Goal: Task Accomplishment & Management: Manage account settings

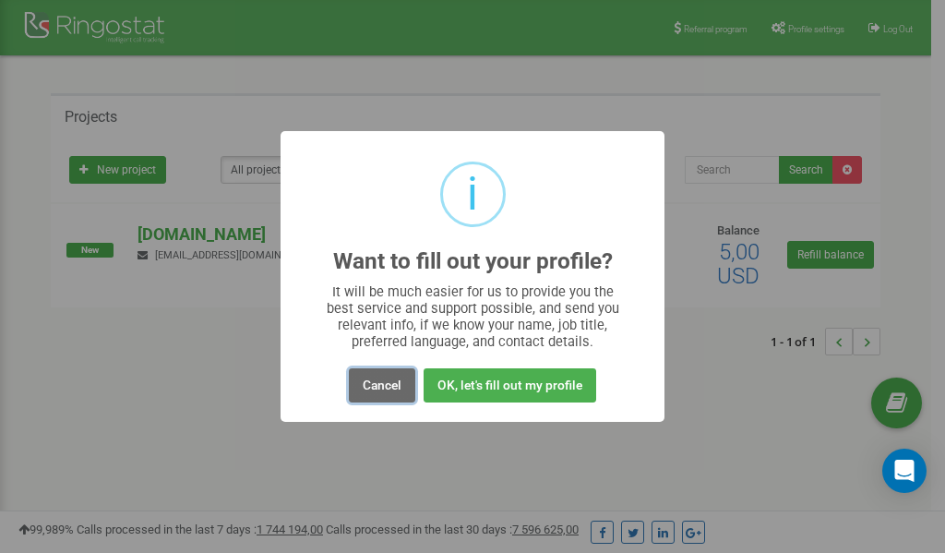
click at [378, 387] on button "Cancel" at bounding box center [382, 385] width 66 height 34
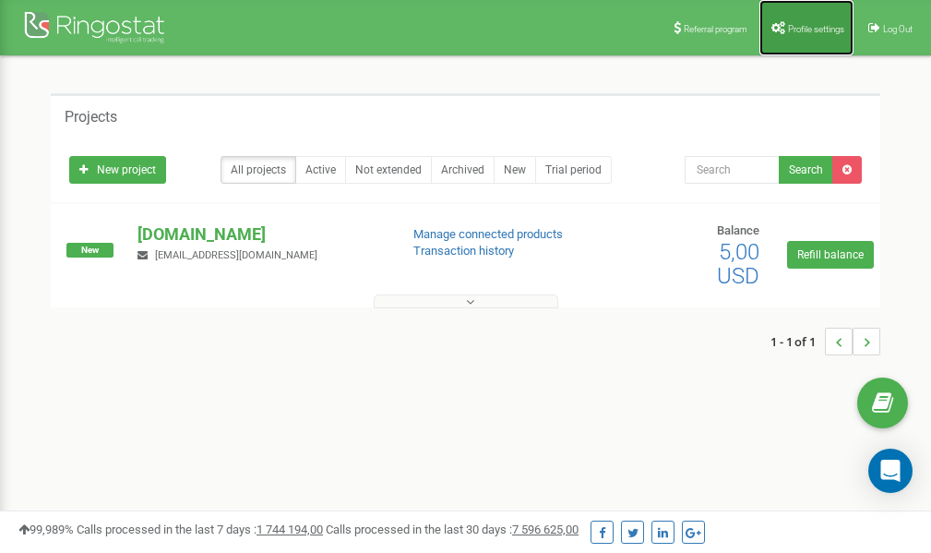
click at [799, 27] on span "Profile settings" at bounding box center [816, 29] width 56 height 10
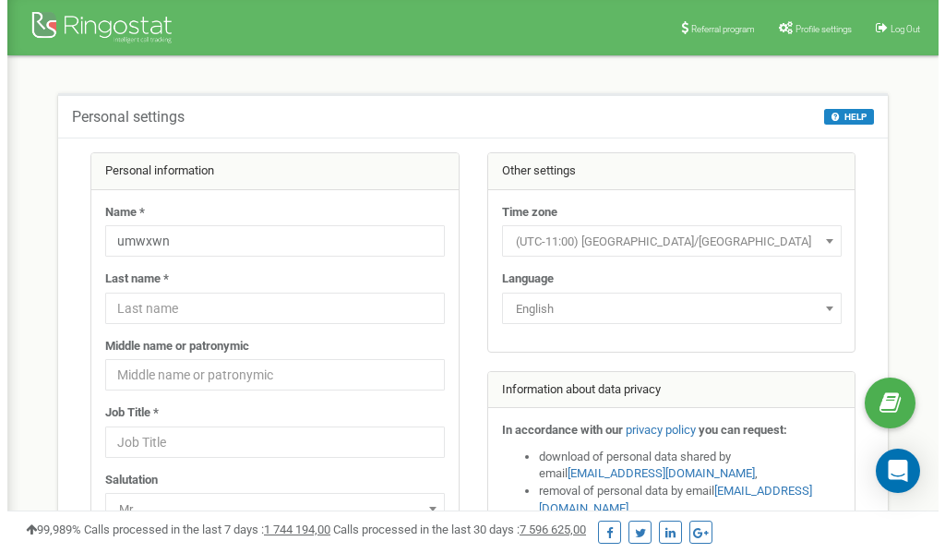
scroll to position [92, 0]
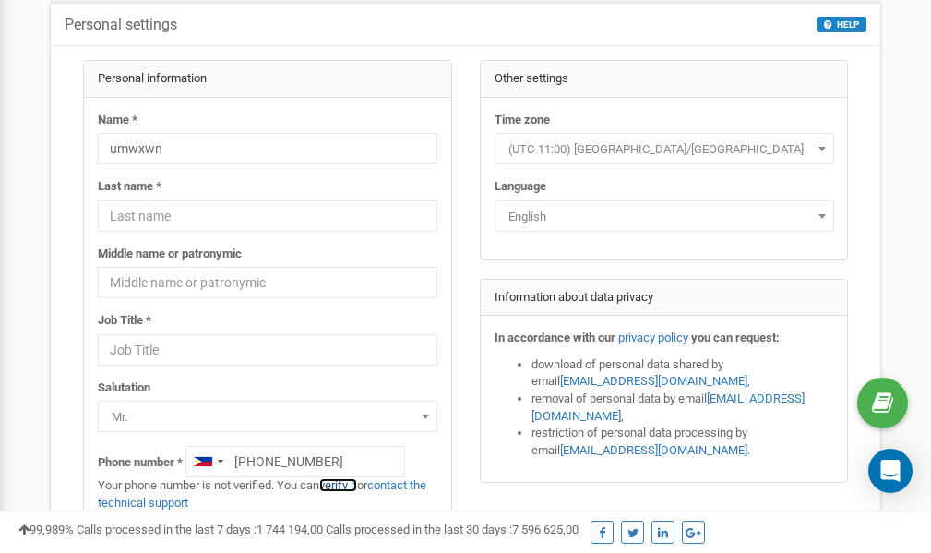
click at [346, 484] on link "verify it" at bounding box center [338, 485] width 38 height 14
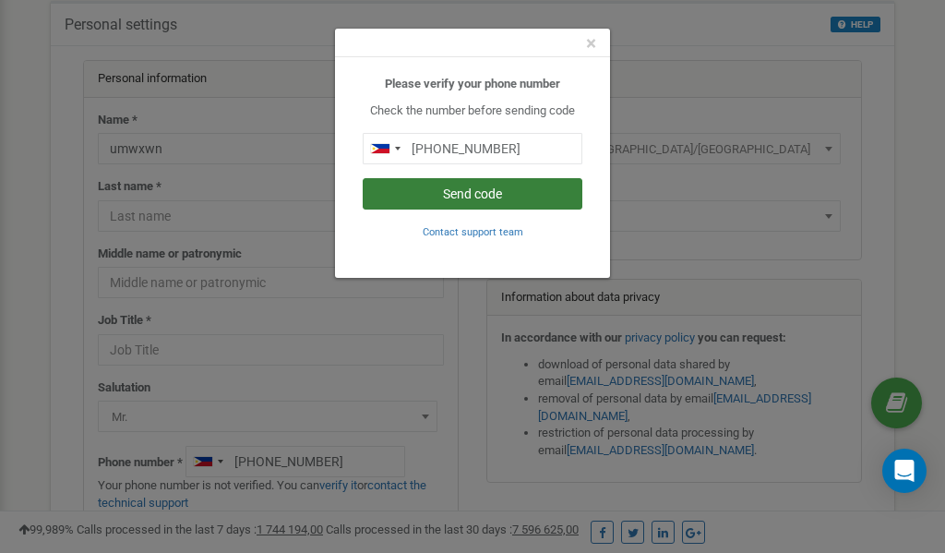
click at [491, 192] on button "Send code" at bounding box center [473, 193] width 220 height 31
